Goal: Task Accomplishment & Management: Use online tool/utility

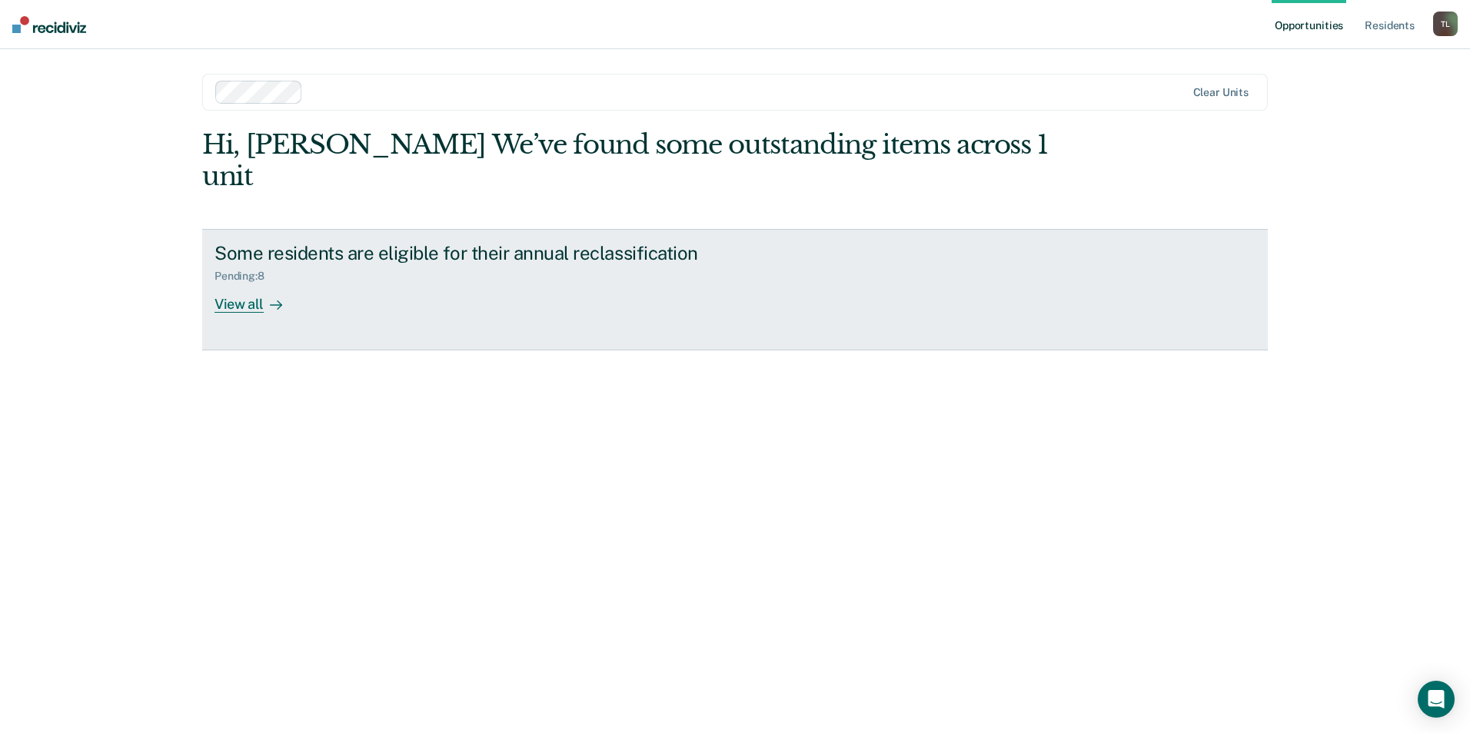
click at [246, 283] on div "View all" at bounding box center [257, 298] width 86 height 30
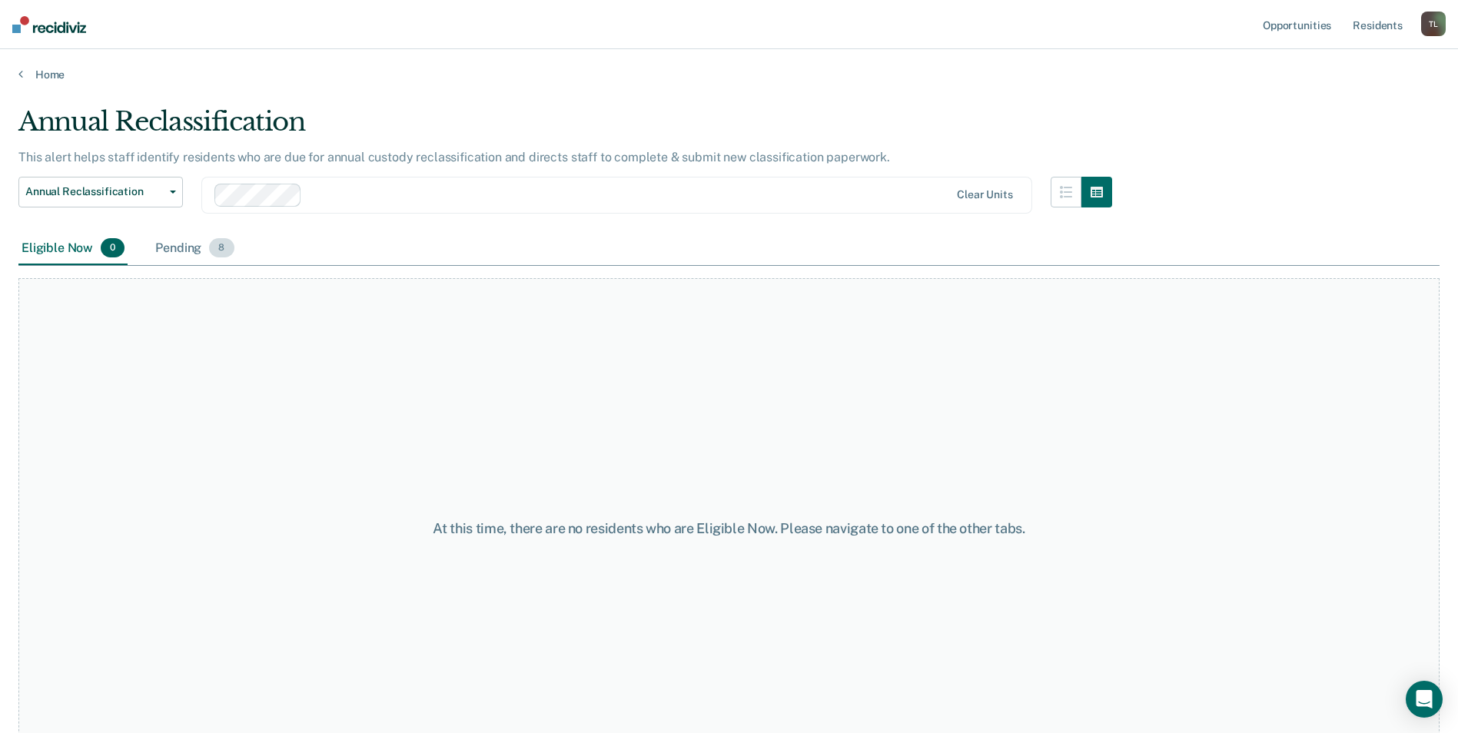
click at [204, 245] on div "Pending 8" at bounding box center [194, 249] width 85 height 34
